Goal: Information Seeking & Learning: Check status

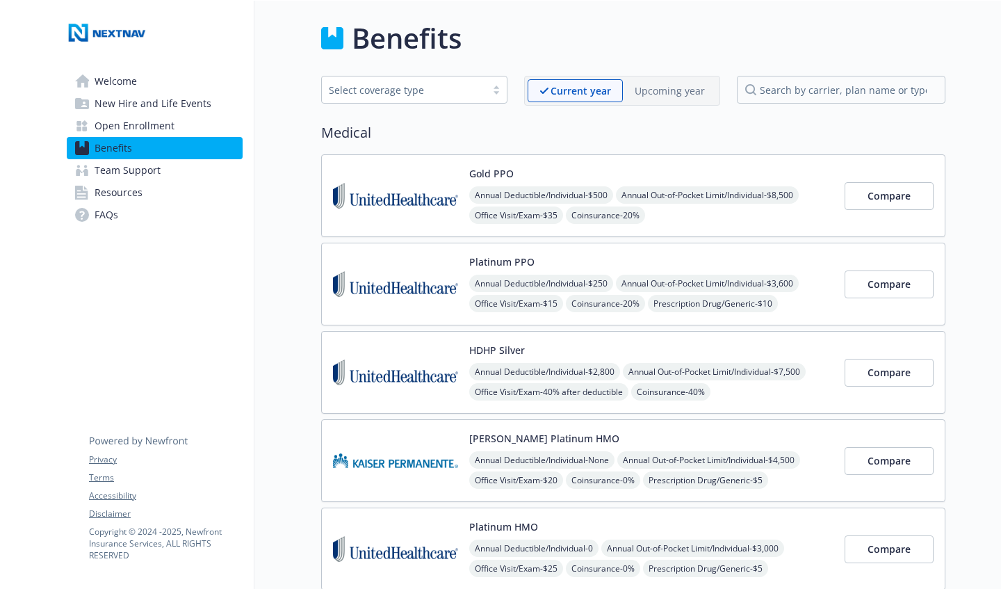
click at [649, 88] on p "Upcoming year" at bounding box center [670, 90] width 70 height 15
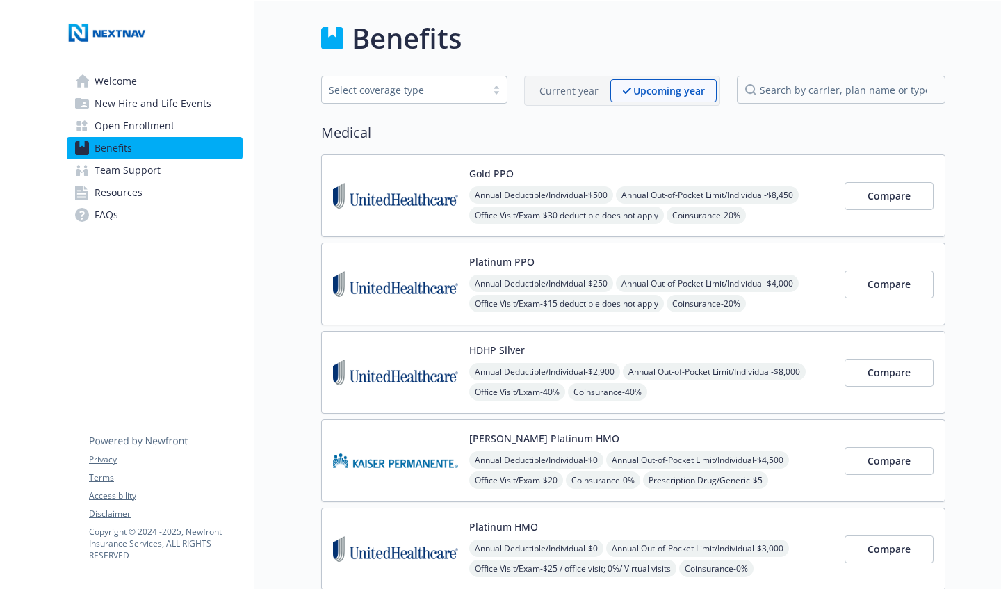
click at [601, 87] on div "Current year" at bounding box center [569, 90] width 83 height 23
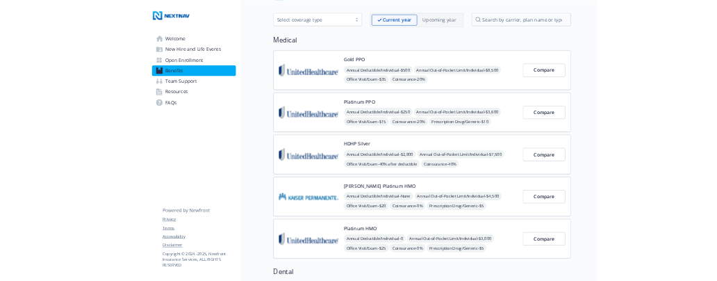
scroll to position [52, 0]
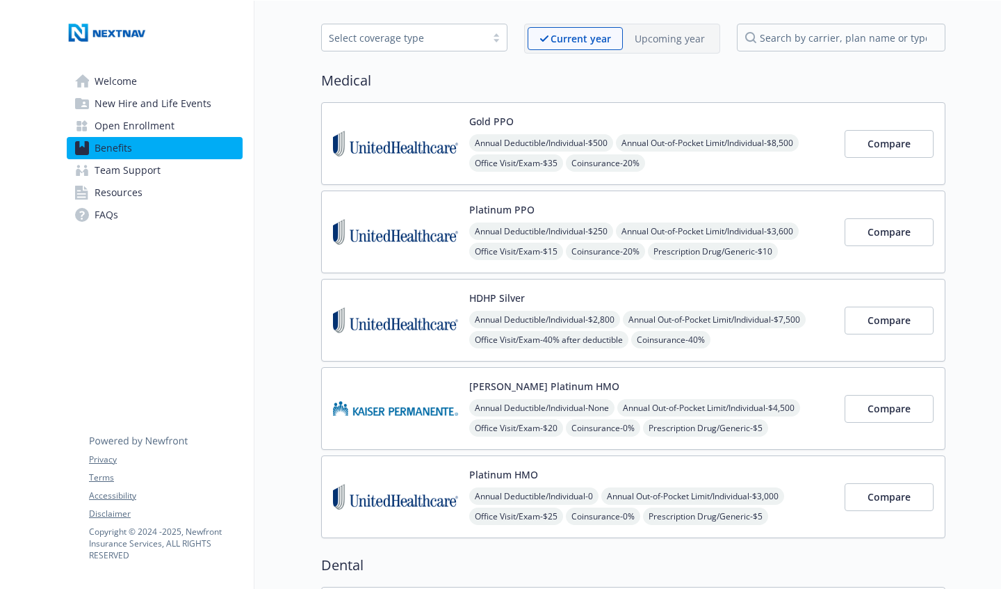
click at [658, 41] on p "Upcoming year" at bounding box center [670, 38] width 70 height 15
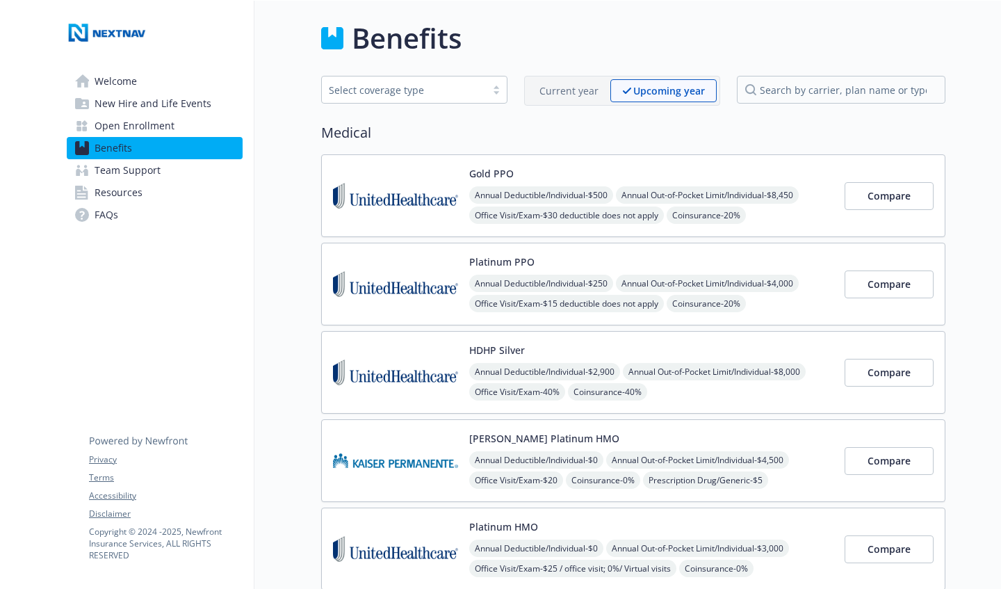
click at [560, 92] on p "Current year" at bounding box center [569, 90] width 59 height 15
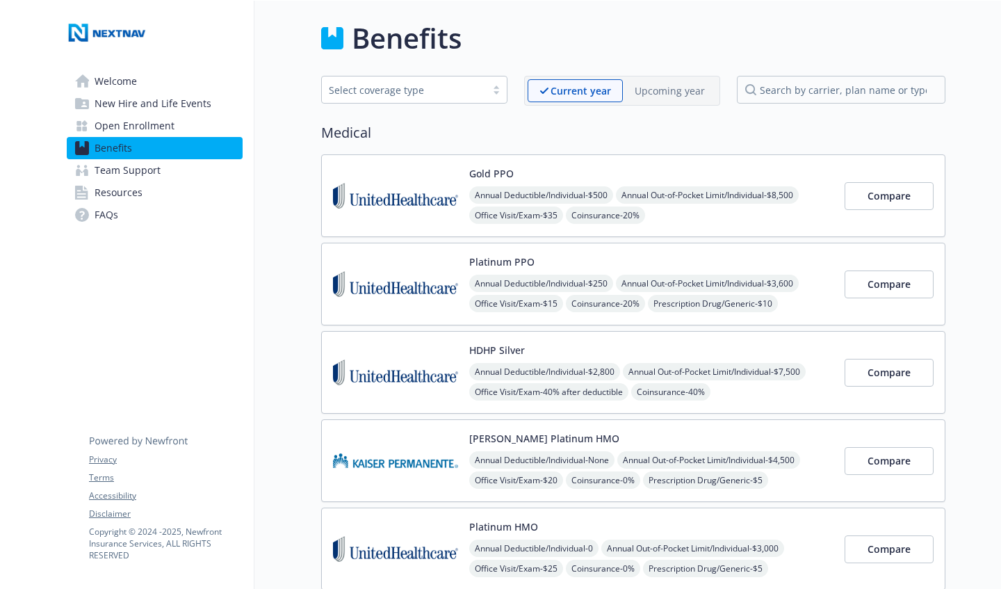
click at [670, 96] on p "Upcoming year" at bounding box center [670, 90] width 70 height 15
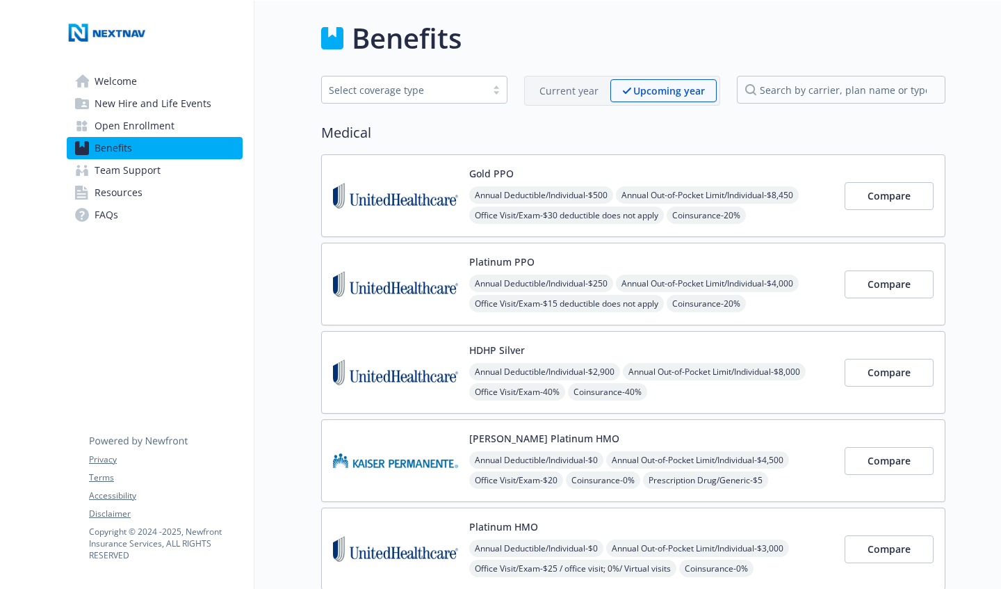
click at [565, 89] on p "Current year" at bounding box center [569, 90] width 59 height 15
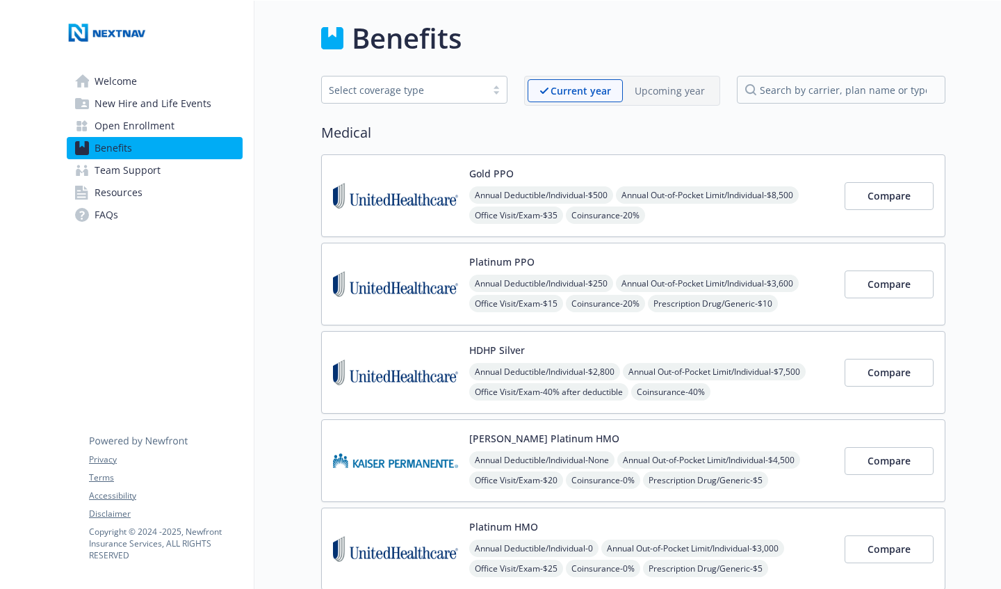
click at [660, 86] on p "Upcoming year" at bounding box center [670, 90] width 70 height 15
